Goal: Use online tool/utility

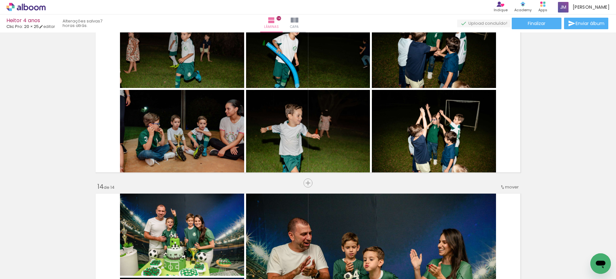
scroll to position [0, 1663]
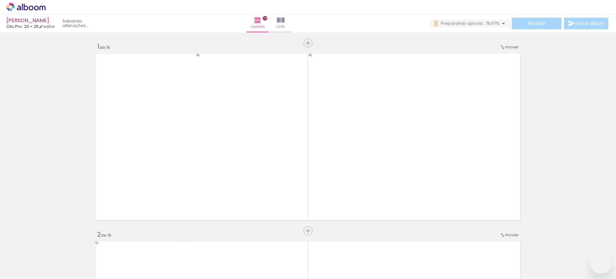
click at [0, 0] on slot at bounding box center [0, 0] width 0 height 0
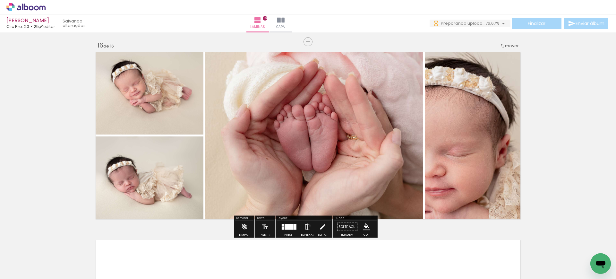
scroll to position [0, 1596]
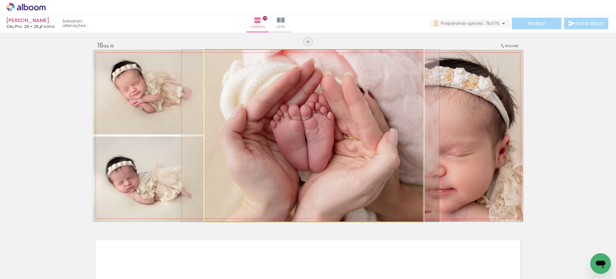
drag, startPoint x: 400, startPoint y: 153, endPoint x: 397, endPoint y: 147, distance: 6.2
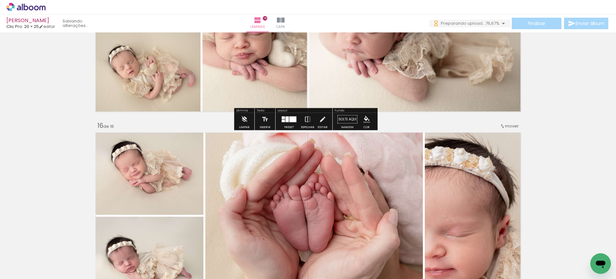
scroll to position [2755, 0]
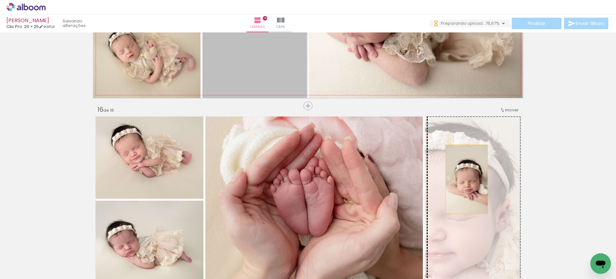
drag, startPoint x: 291, startPoint y: 73, endPoint x: 464, endPoint y: 179, distance: 202.6
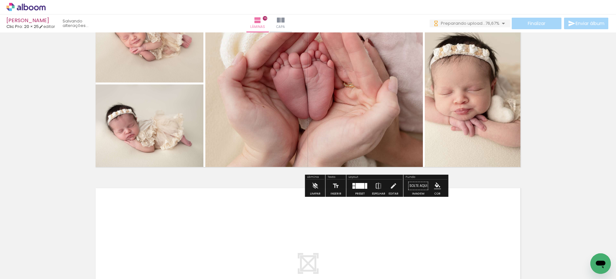
scroll to position [2833, 0]
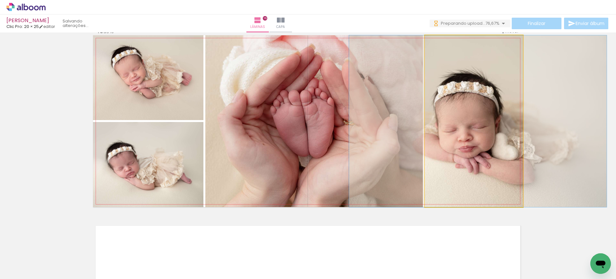
drag, startPoint x: 499, startPoint y: 150, endPoint x: 503, endPoint y: 149, distance: 4.2
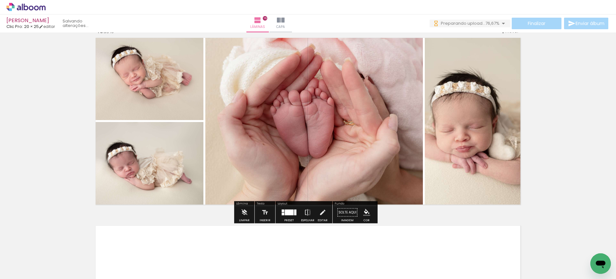
click at [292, 219] on div "Preset" at bounding box center [289, 220] width 10 height 3
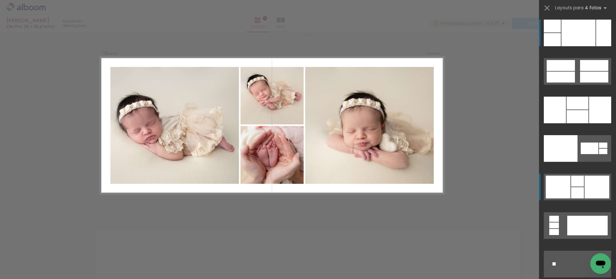
scroll to position [2819, 0]
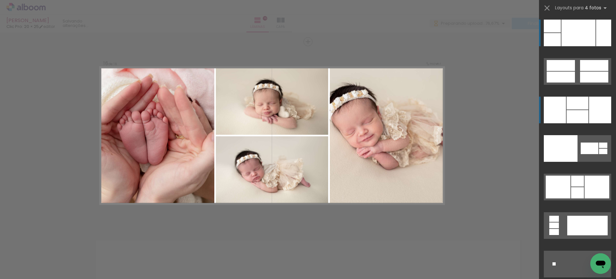
click at [589, 112] on div at bounding box center [600, 110] width 22 height 27
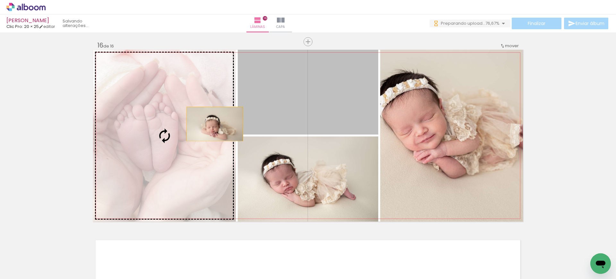
drag, startPoint x: 329, startPoint y: 93, endPoint x: 212, endPoint y: 124, distance: 121.1
click at [0, 0] on slot at bounding box center [0, 0] width 0 height 0
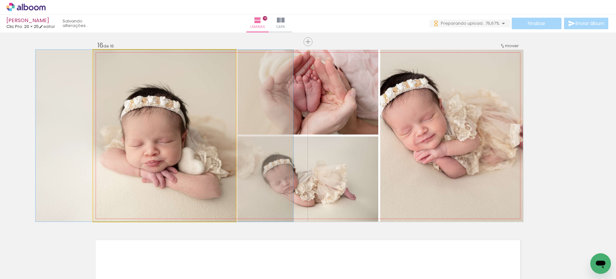
click at [218, 133] on quentale-photo at bounding box center [164, 136] width 143 height 172
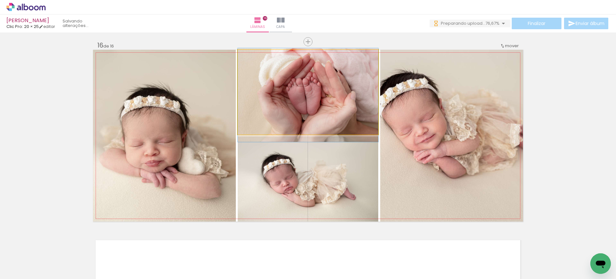
drag, startPoint x: 330, startPoint y: 114, endPoint x: 338, endPoint y: 117, distance: 7.9
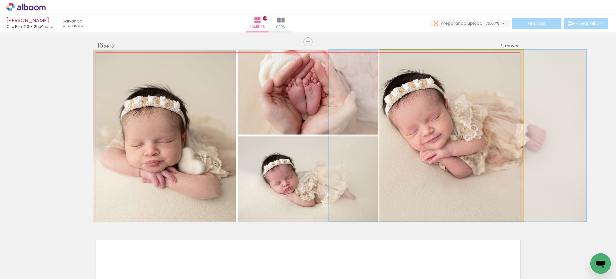
drag, startPoint x: 477, startPoint y: 141, endPoint x: 483, endPoint y: 141, distance: 5.8
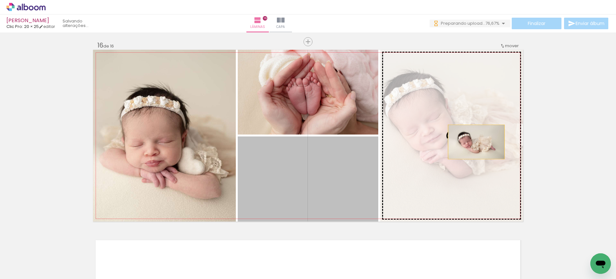
click at [0, 0] on slot at bounding box center [0, 0] width 0 height 0
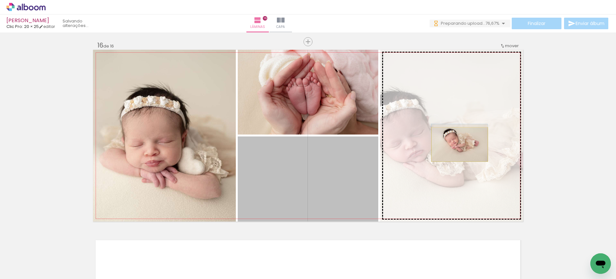
drag, startPoint x: 341, startPoint y: 171, endPoint x: 457, endPoint y: 144, distance: 119.2
click at [0, 0] on slot at bounding box center [0, 0] width 0 height 0
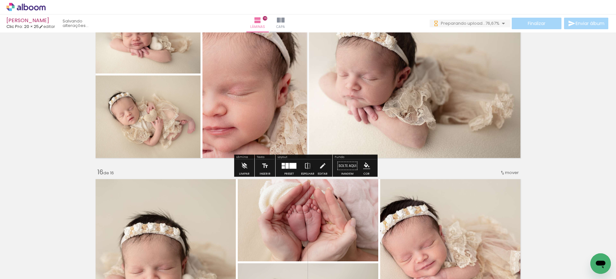
scroll to position [2665, 0]
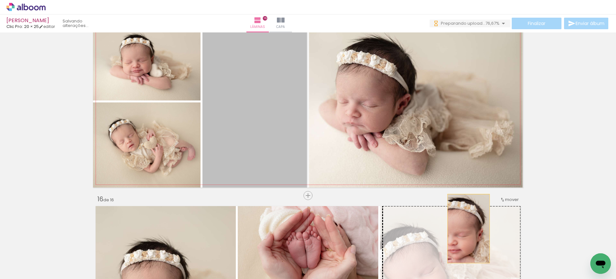
drag, startPoint x: 288, startPoint y: 153, endPoint x: 466, endPoint y: 229, distance: 193.8
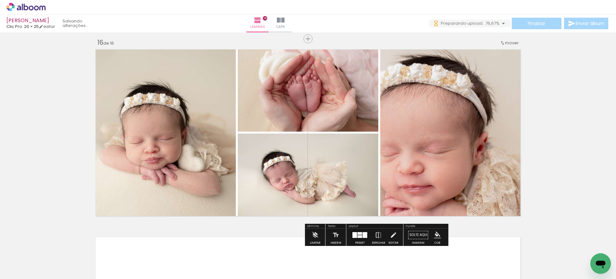
scroll to position [2836, 0]
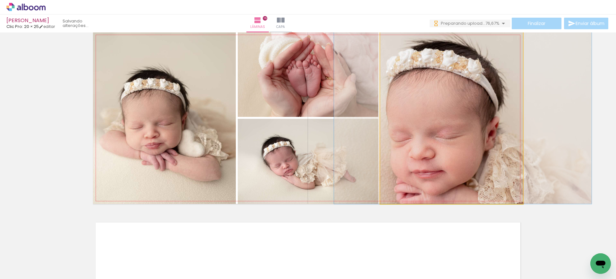
drag, startPoint x: 452, startPoint y: 162, endPoint x: 463, endPoint y: 162, distance: 11.2
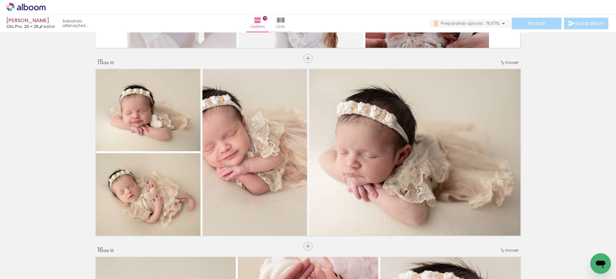
scroll to position [2819, 0]
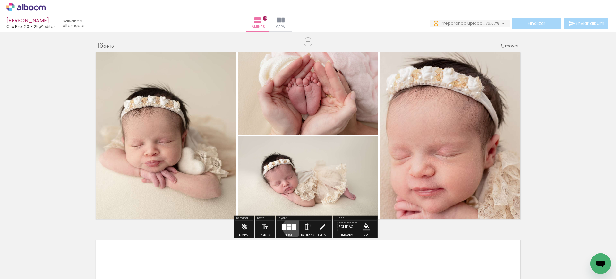
click at [292, 227] on div at bounding box center [294, 227] width 4 height 6
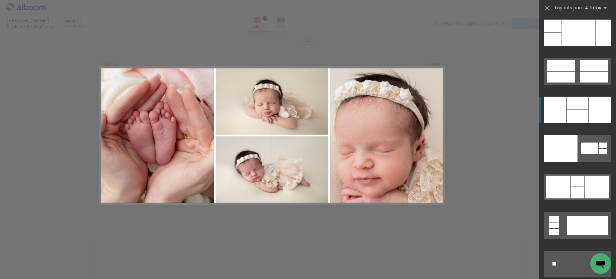
scroll to position [13177, 0]
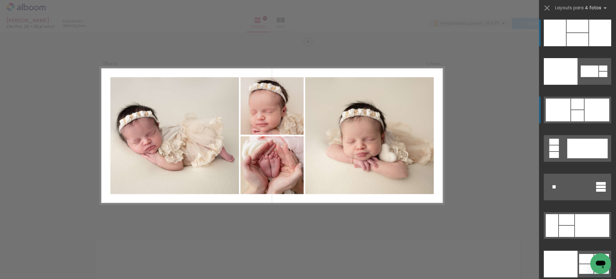
click at [562, 114] on div at bounding box center [558, 110] width 25 height 23
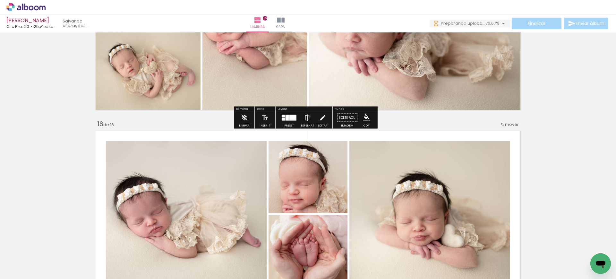
scroll to position [2780, 0]
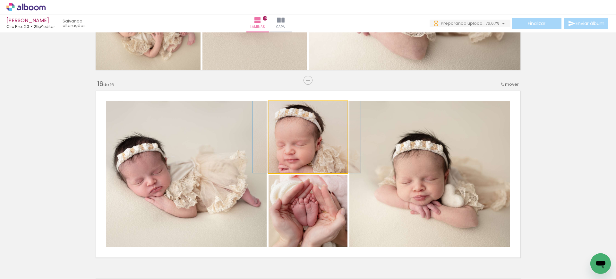
drag, startPoint x: 324, startPoint y: 163, endPoint x: 319, endPoint y: 160, distance: 5.3
drag, startPoint x: 319, startPoint y: 160, endPoint x: 316, endPoint y: 160, distance: 3.5
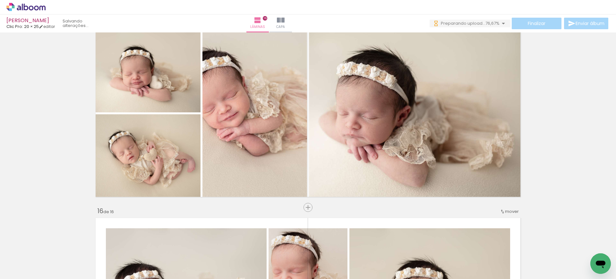
scroll to position [2613, 0]
